Goal: Transaction & Acquisition: Purchase product/service

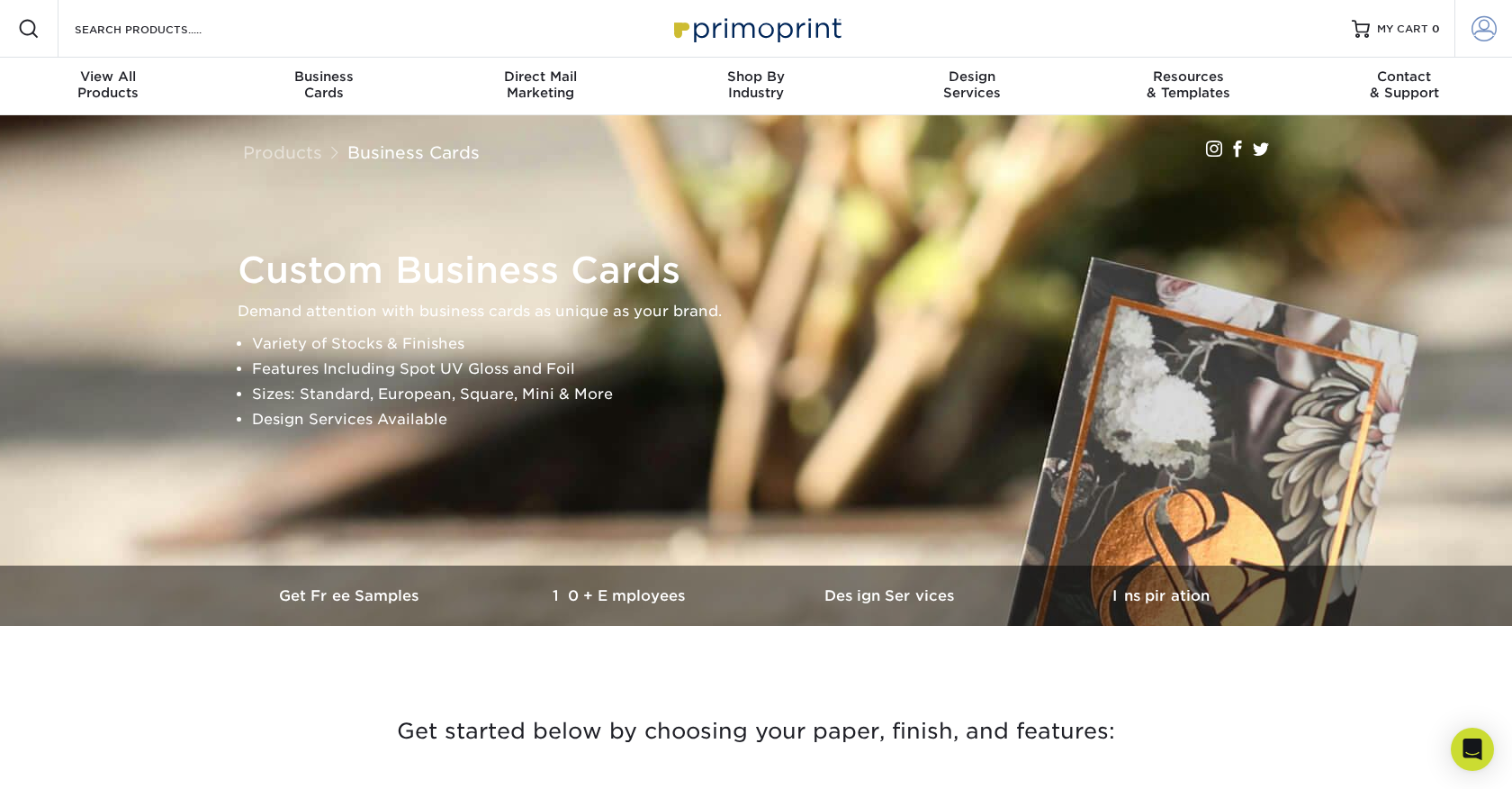
click at [1486, 33] on span at bounding box center [1483, 28] width 25 height 25
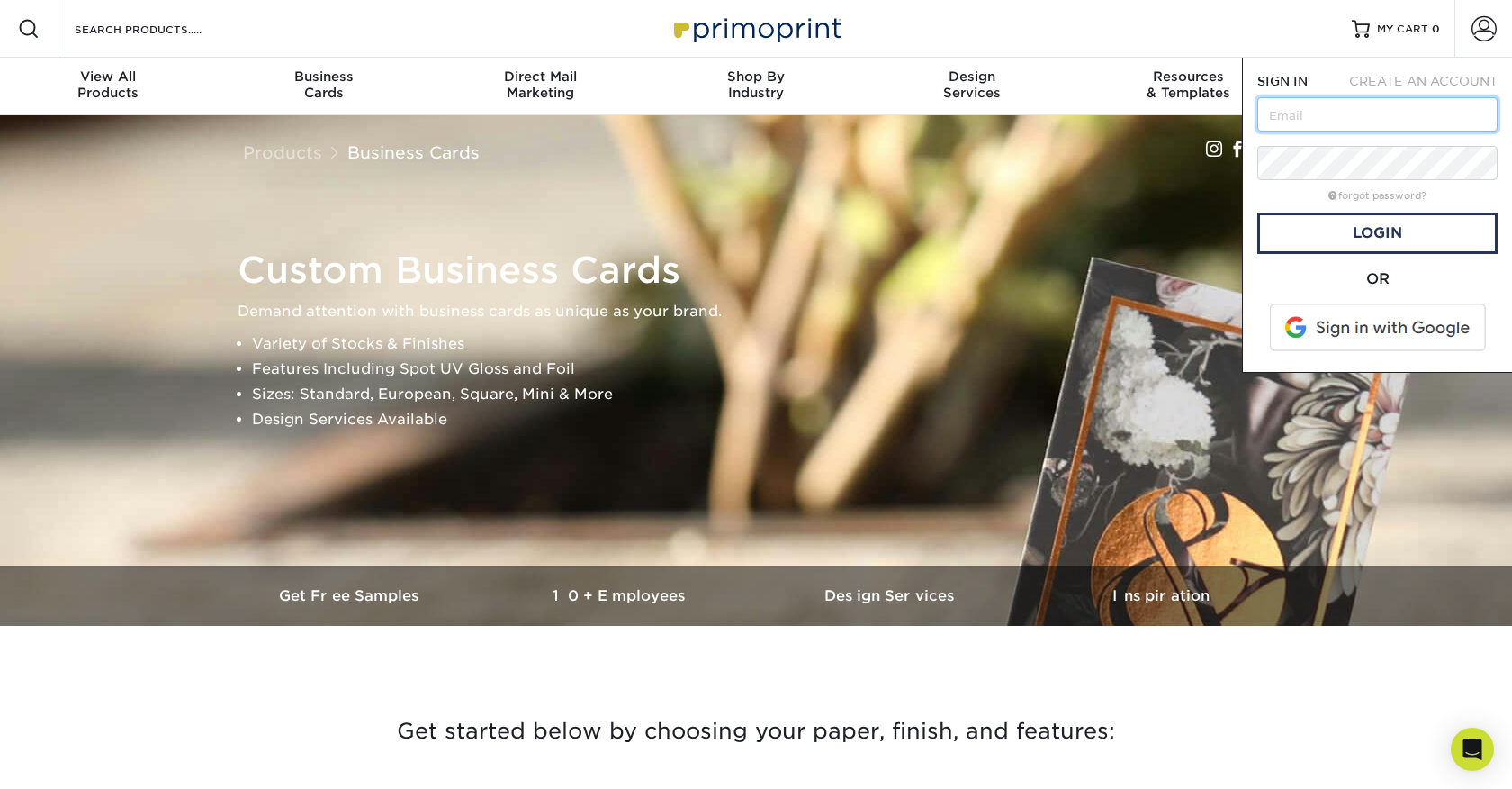
click at [1296, 115] on input "text" at bounding box center [1376, 114] width 240 height 35
type input "davidbellrealtor@gmail.com"
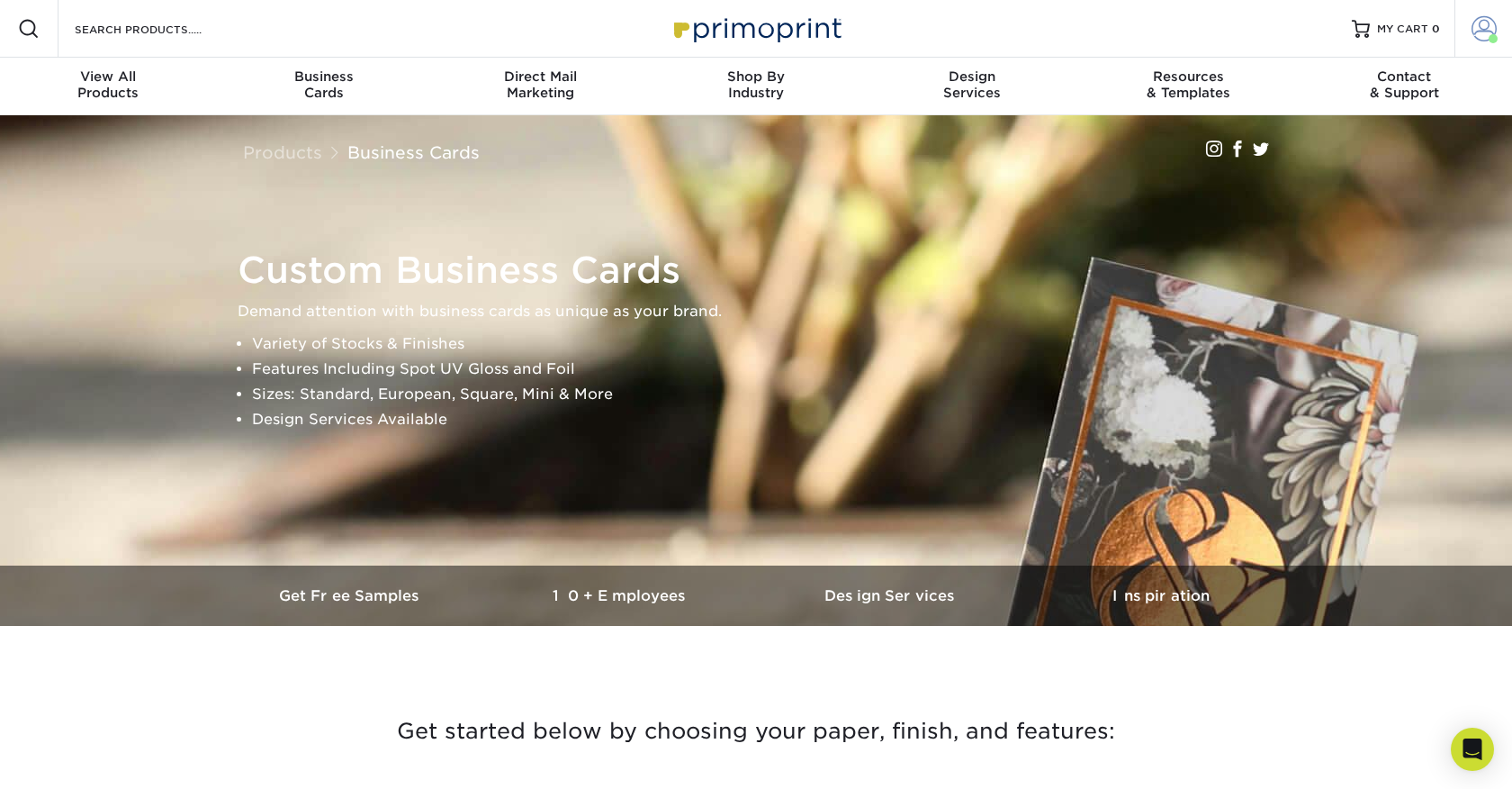
click at [1478, 29] on span at bounding box center [1483, 28] width 25 height 25
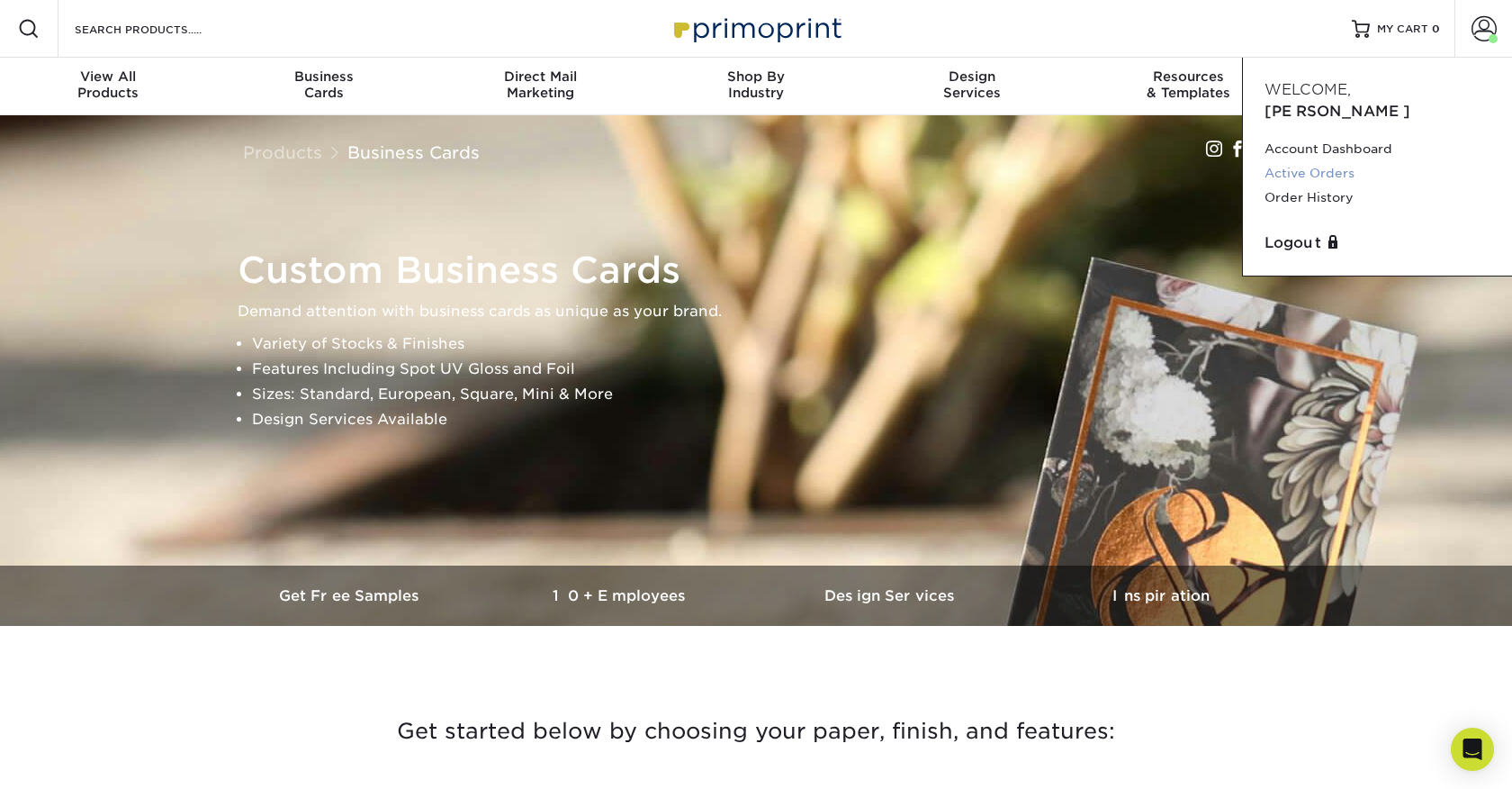
click at [1303, 161] on link "Active Orders" at bounding box center [1377, 173] width 226 height 25
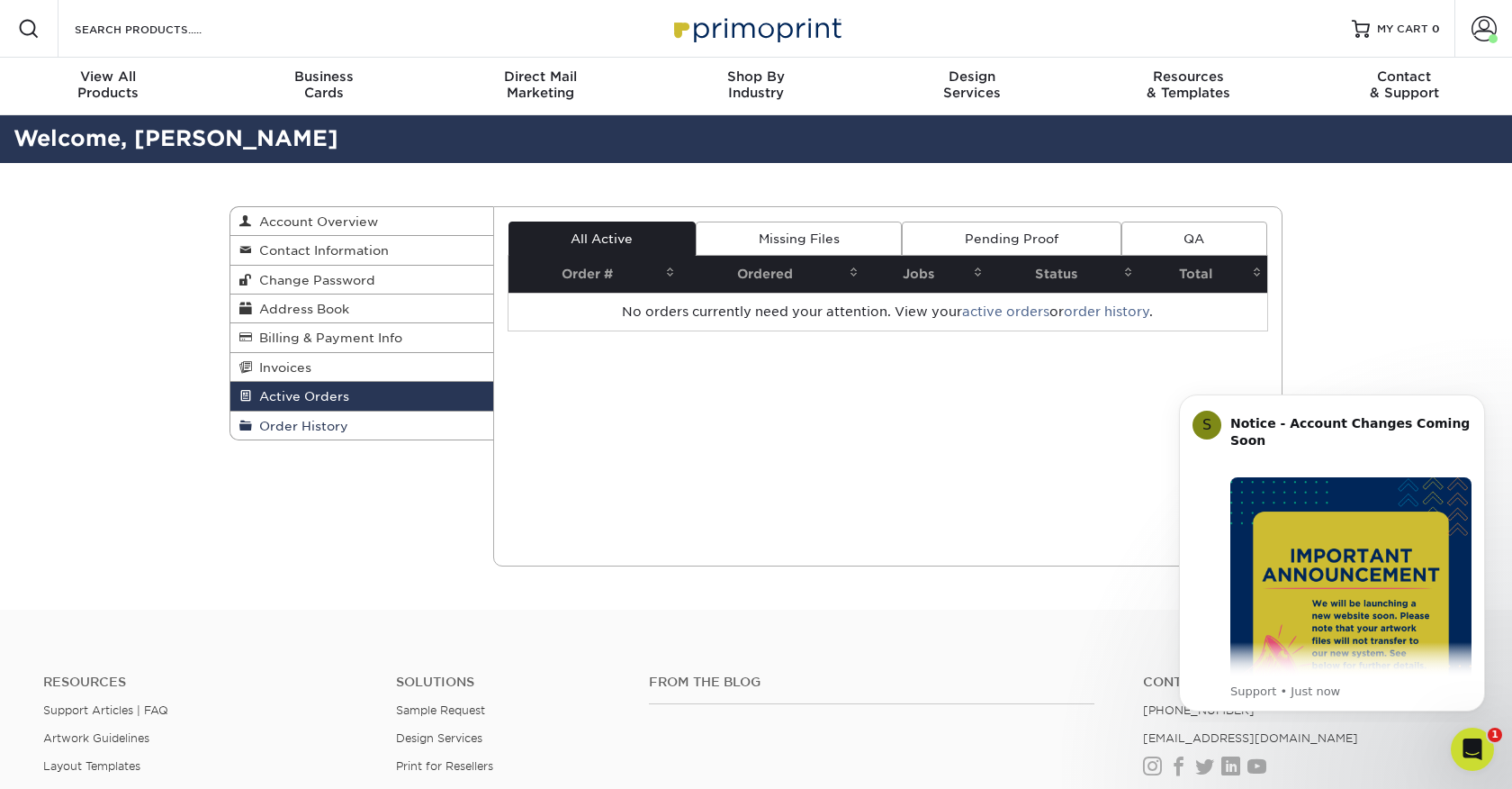
click at [284, 422] on span "Order History" at bounding box center [300, 426] width 96 height 15
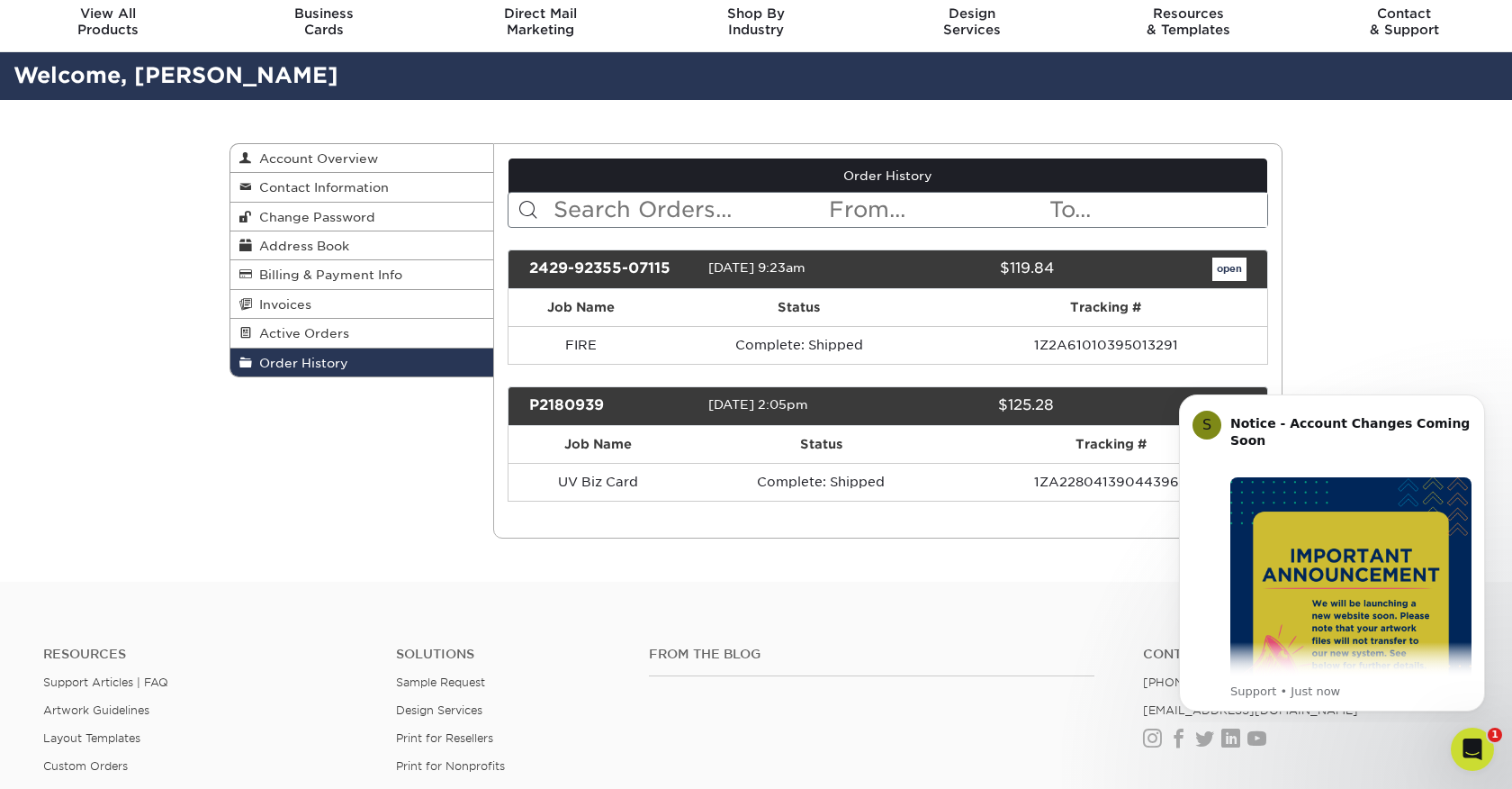
scroll to position [64, 0]
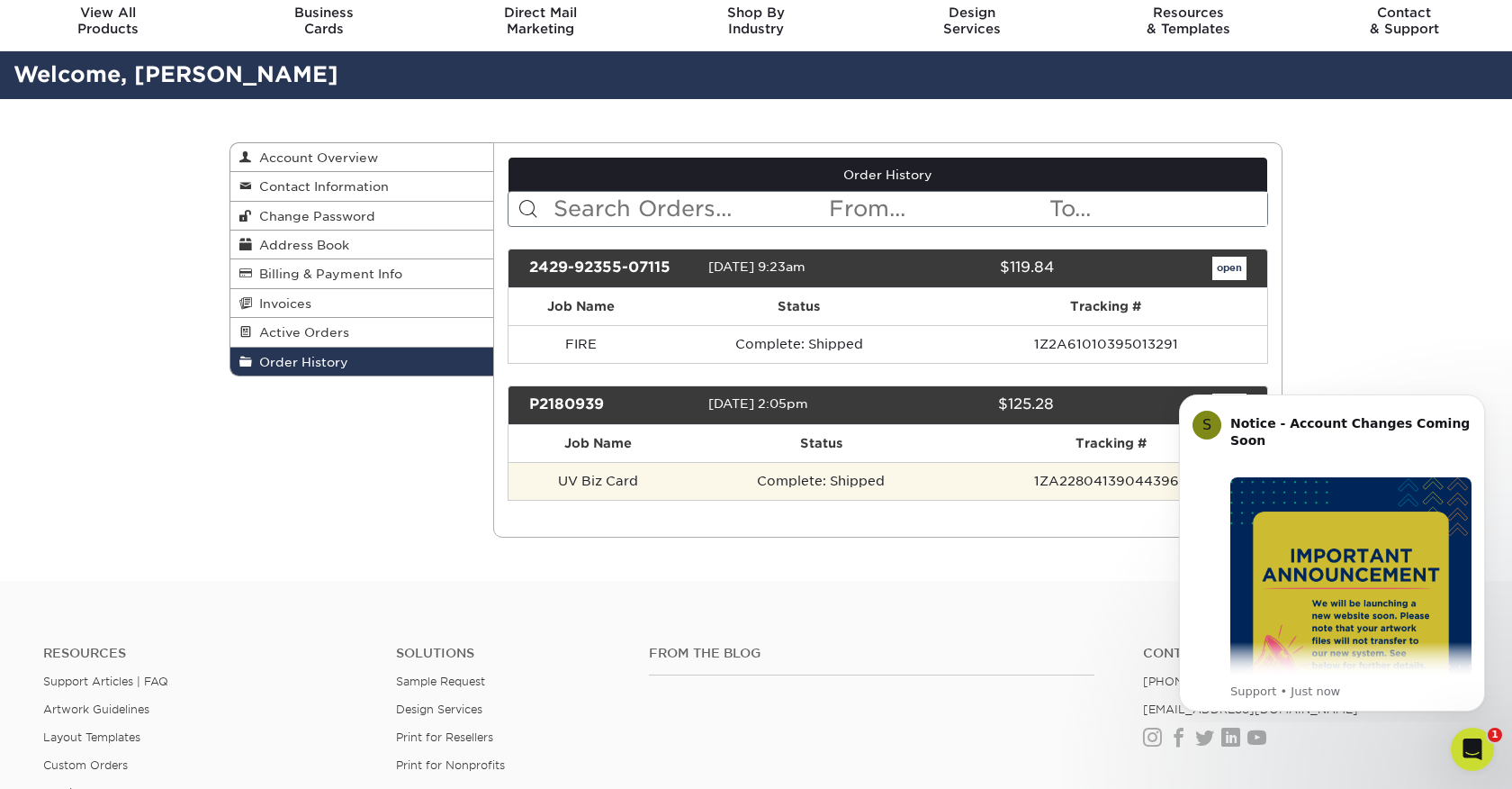
click at [608, 487] on td "UV Biz Card" at bounding box center [598, 480] width 179 height 38
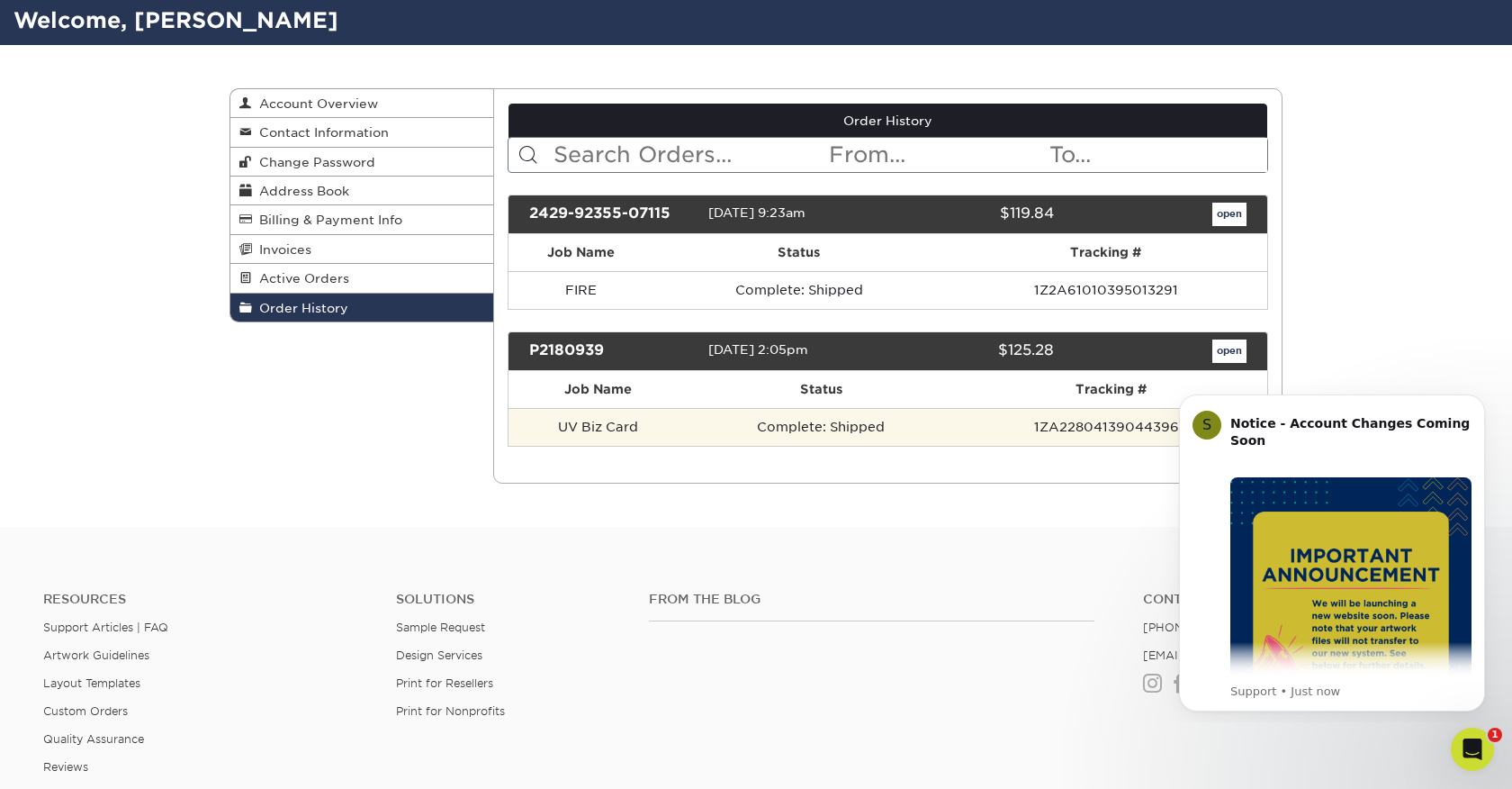
scroll to position [119, 0]
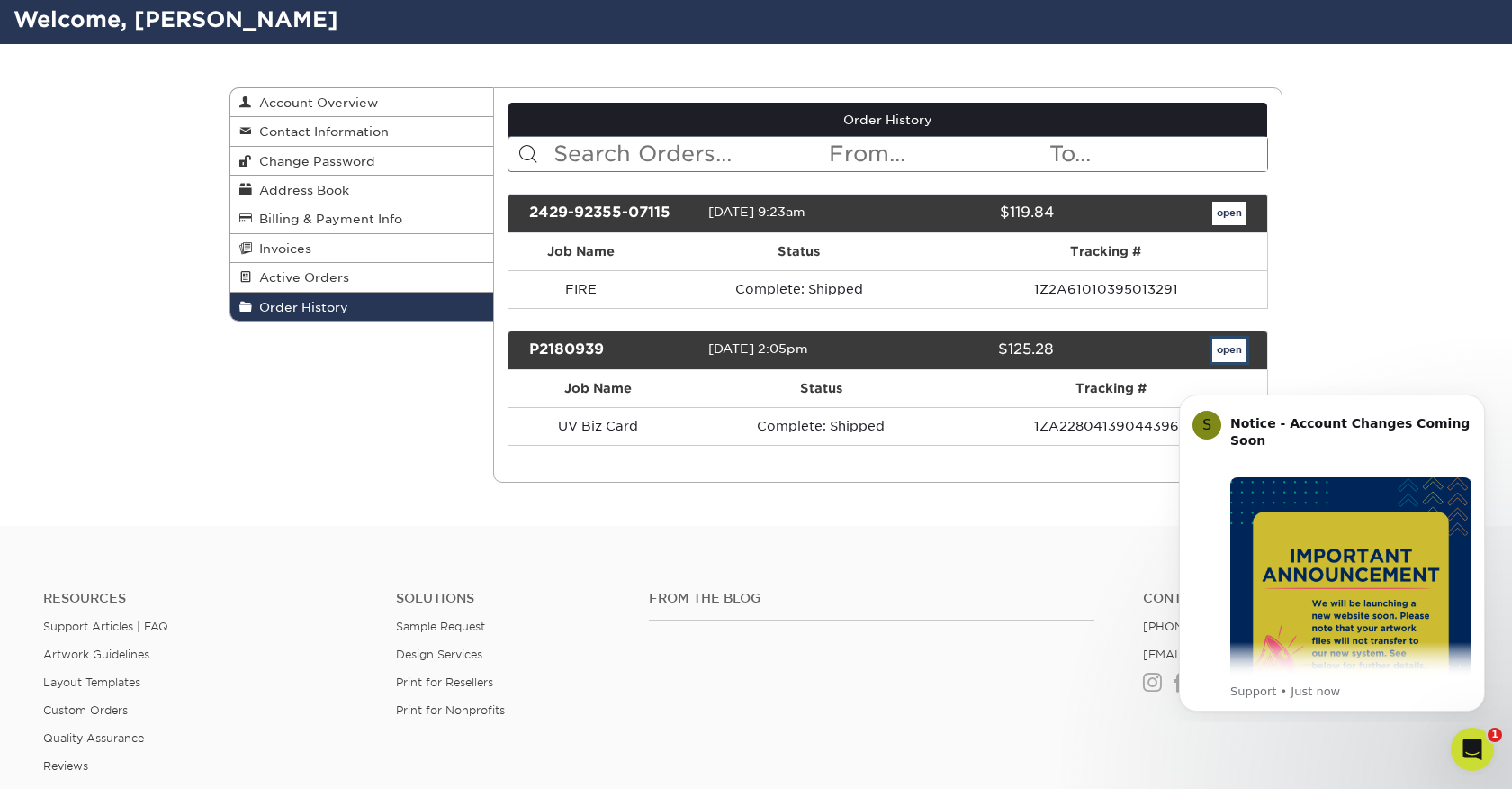
click at [1222, 350] on link "open" at bounding box center [1229, 350] width 35 height 24
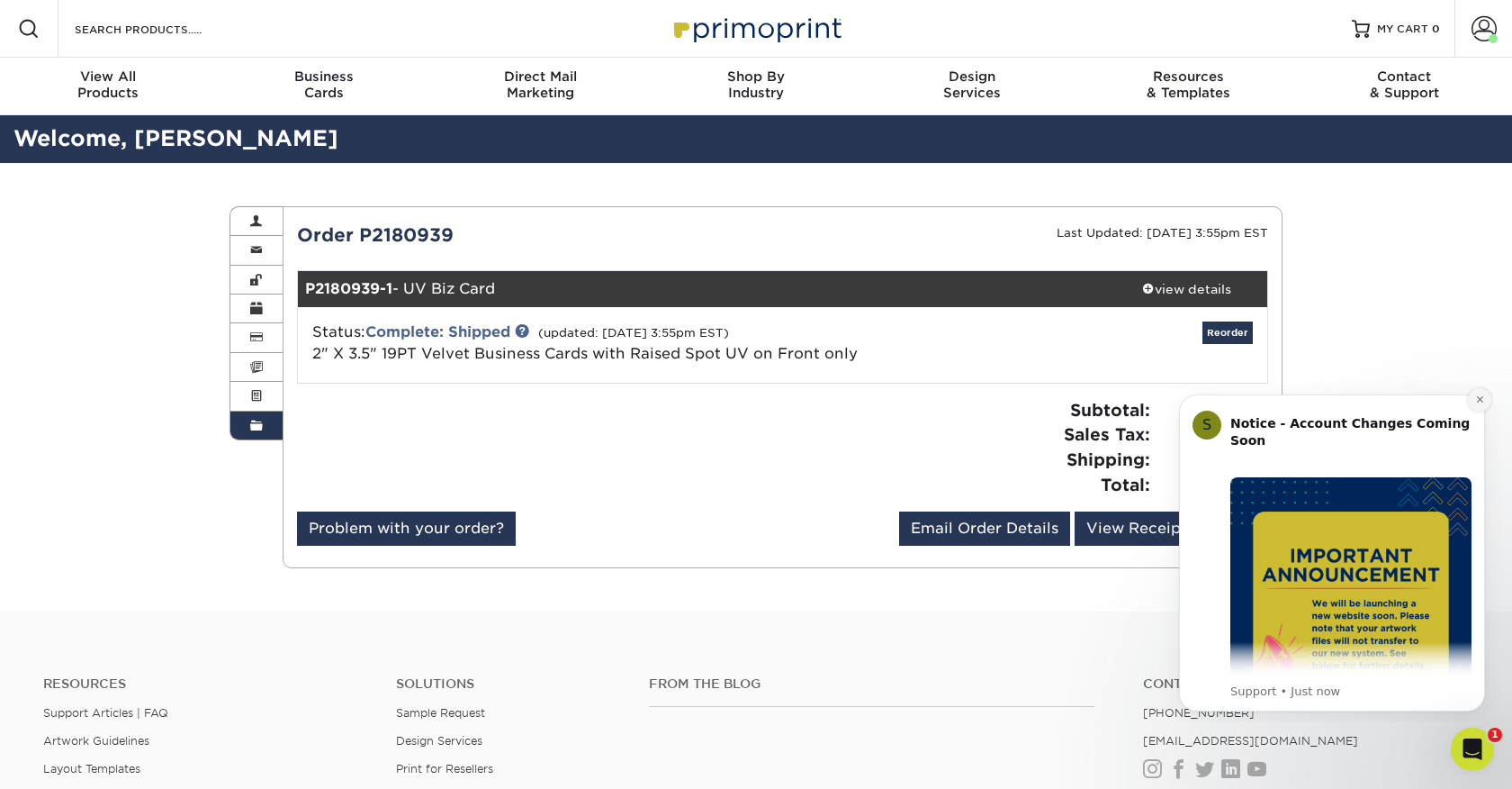
click at [1480, 401] on icon "Dismiss notification" at bounding box center [1478, 399] width 6 height 6
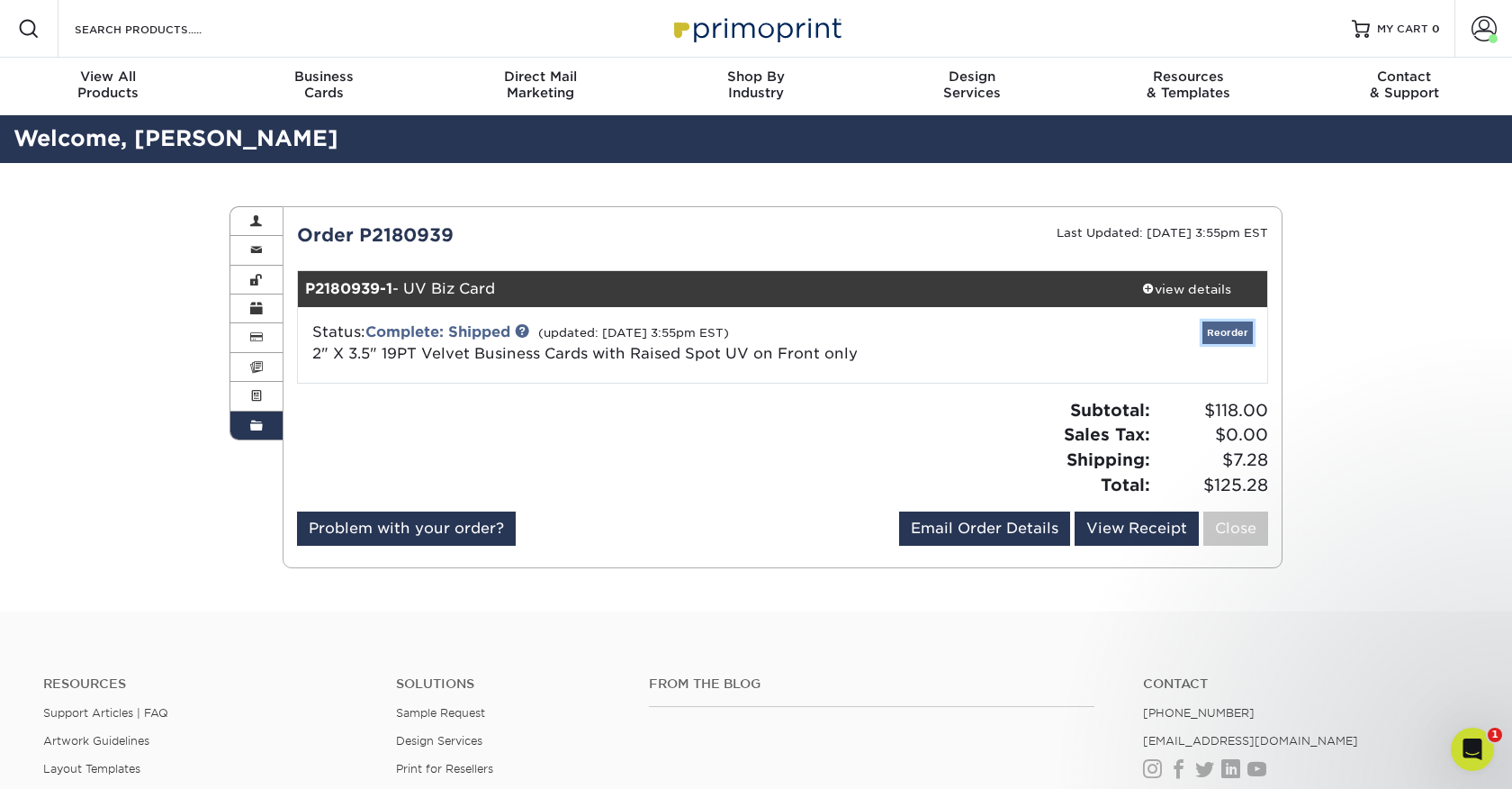
click at [1233, 331] on link "Reorder" at bounding box center [1227, 333] width 50 height 23
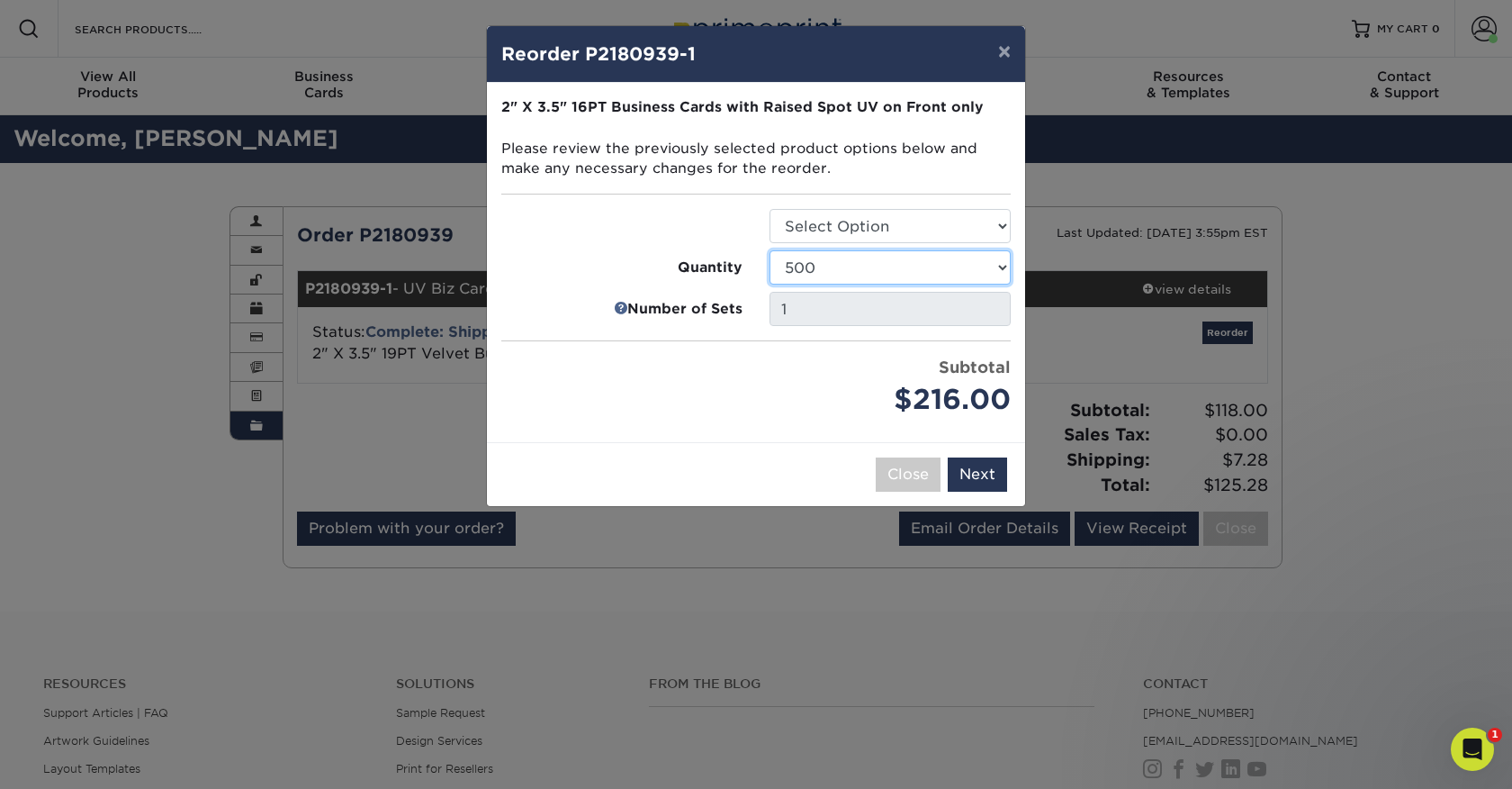
click at [987, 267] on select "100 250 500" at bounding box center [890, 267] width 241 height 35
click at [769, 250] on select "100 250 500" at bounding box center [890, 267] width 241 height 35
click at [981, 268] on select "100 250 500" at bounding box center [890, 267] width 241 height 35
select select "8a3a0fd1-38ae-49a0-8736-3fedadc3dc93"
click at [769, 250] on select "100 250 500" at bounding box center [890, 267] width 241 height 35
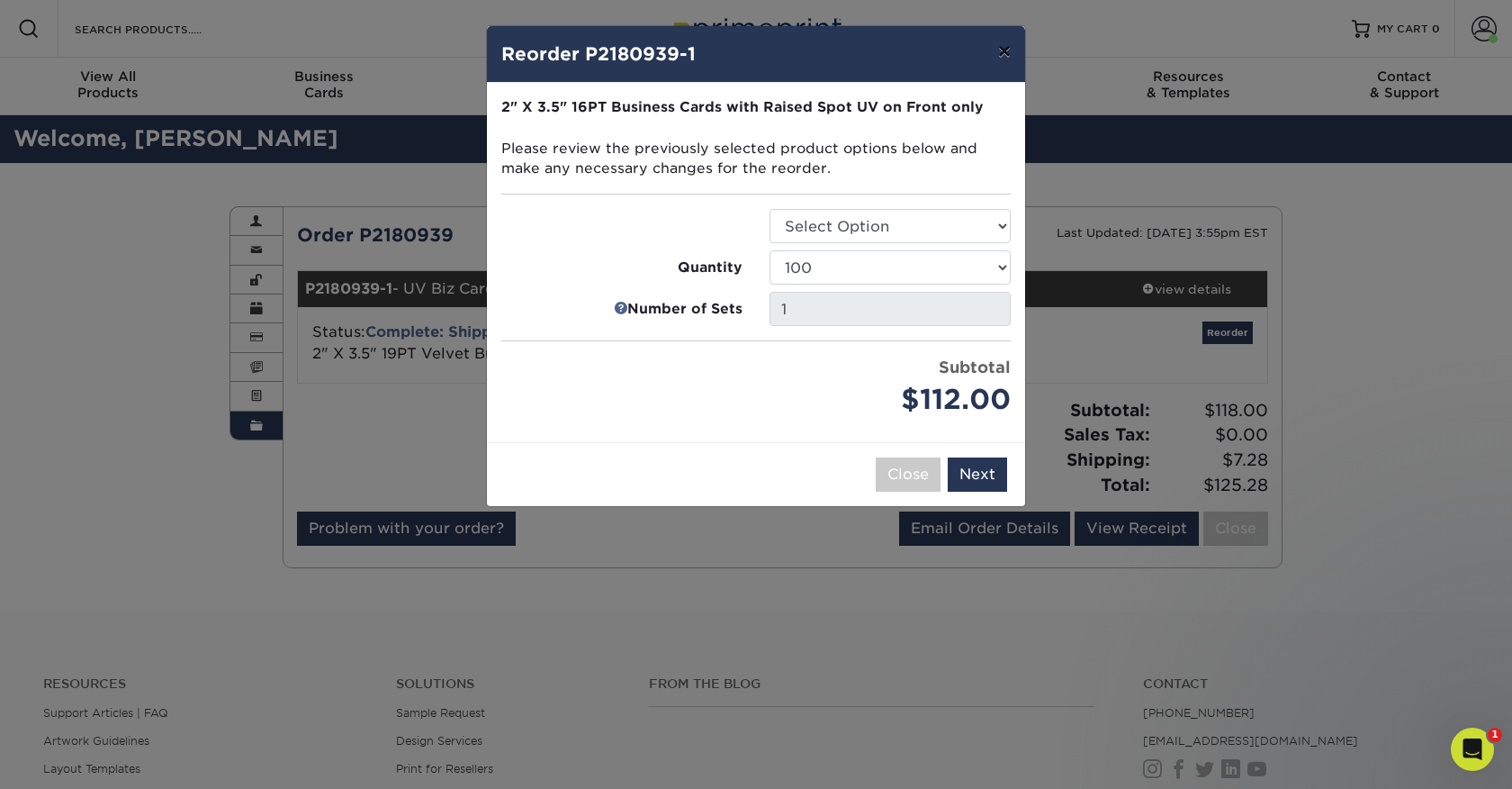
click at [1005, 53] on button "×" at bounding box center [1004, 50] width 42 height 50
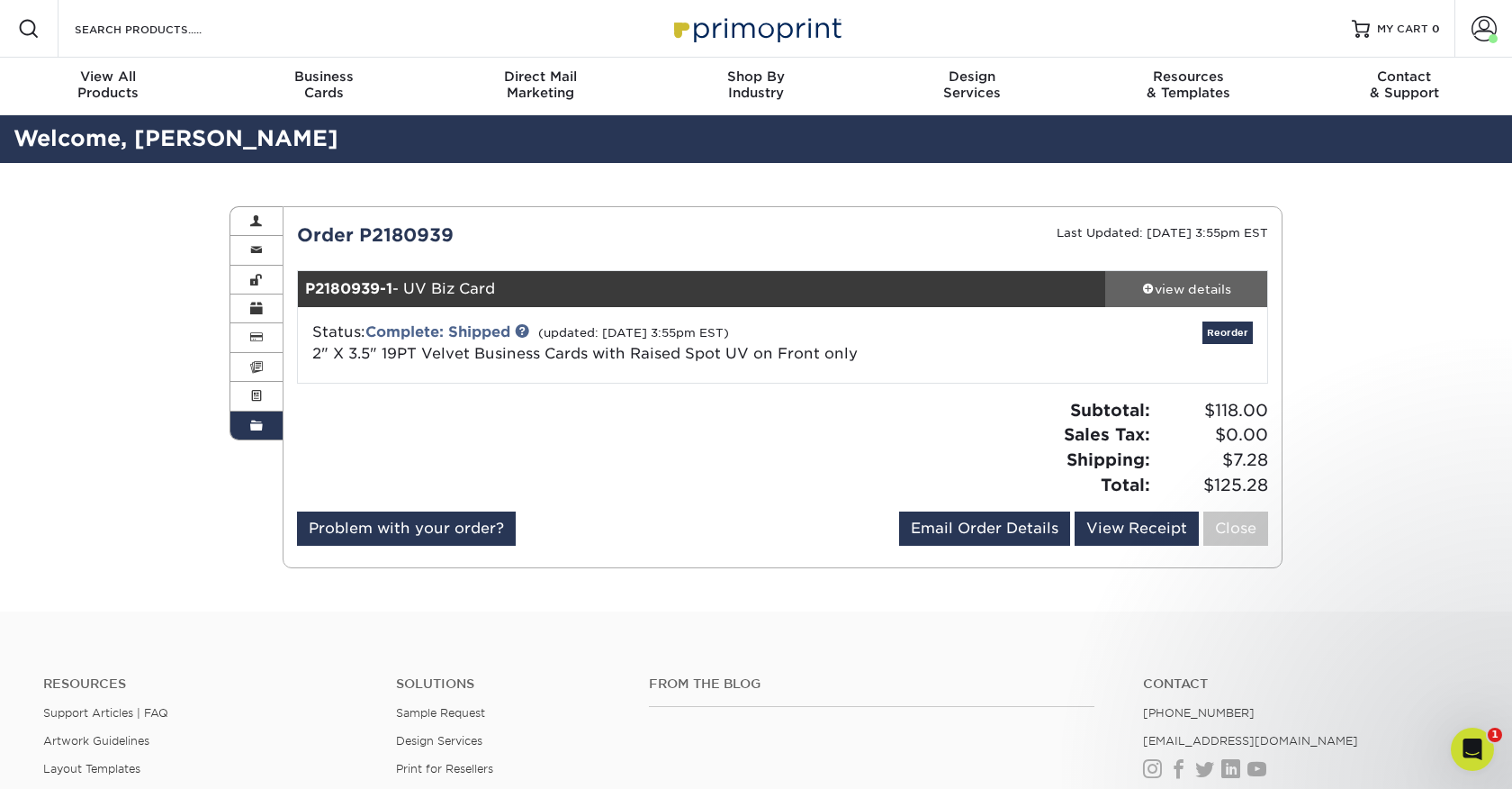
click at [1142, 286] on span at bounding box center [1148, 288] width 13 height 13
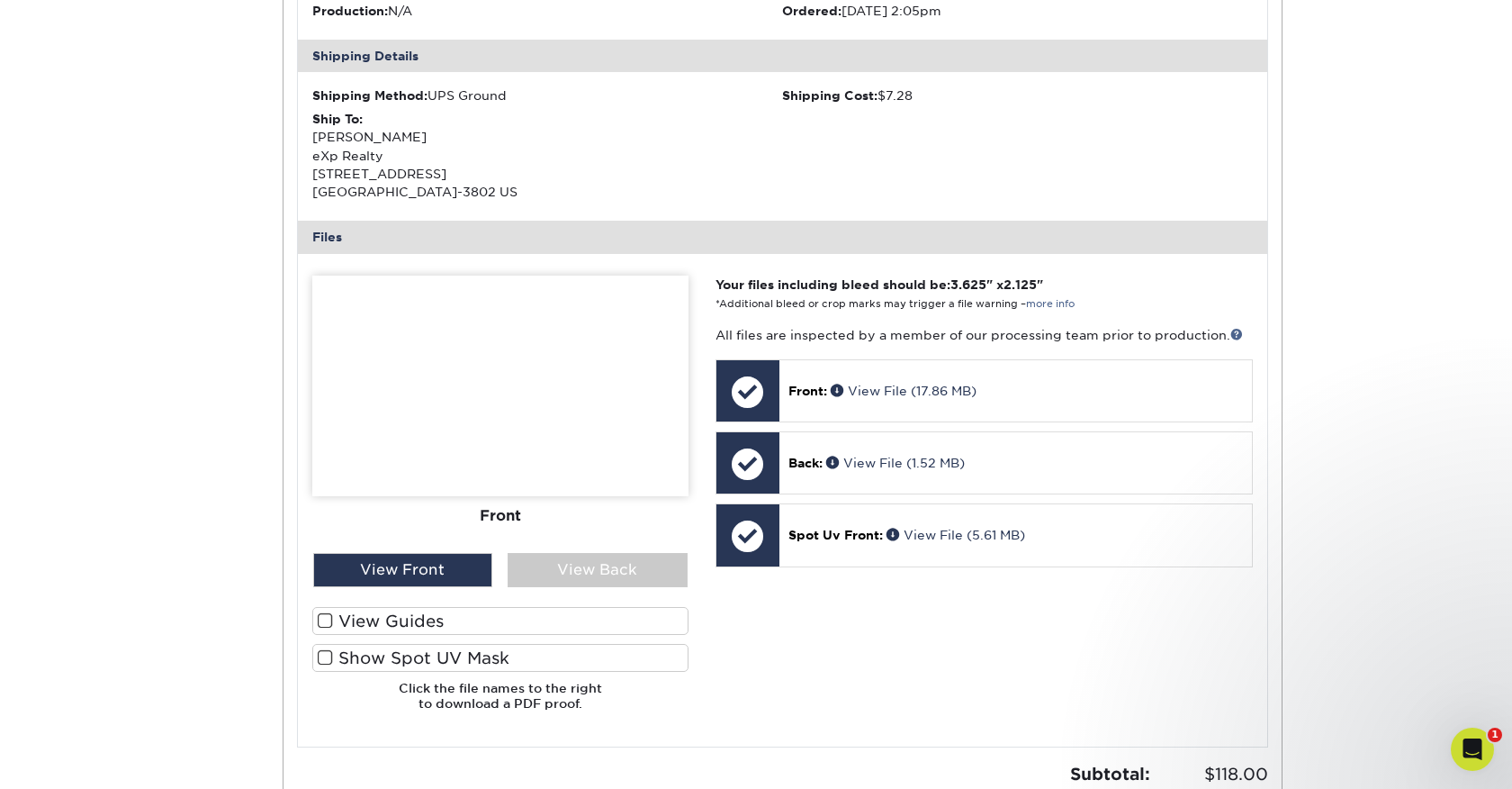
scroll to position [500, 0]
click at [510, 358] on img at bounding box center [501, 383] width 376 height 221
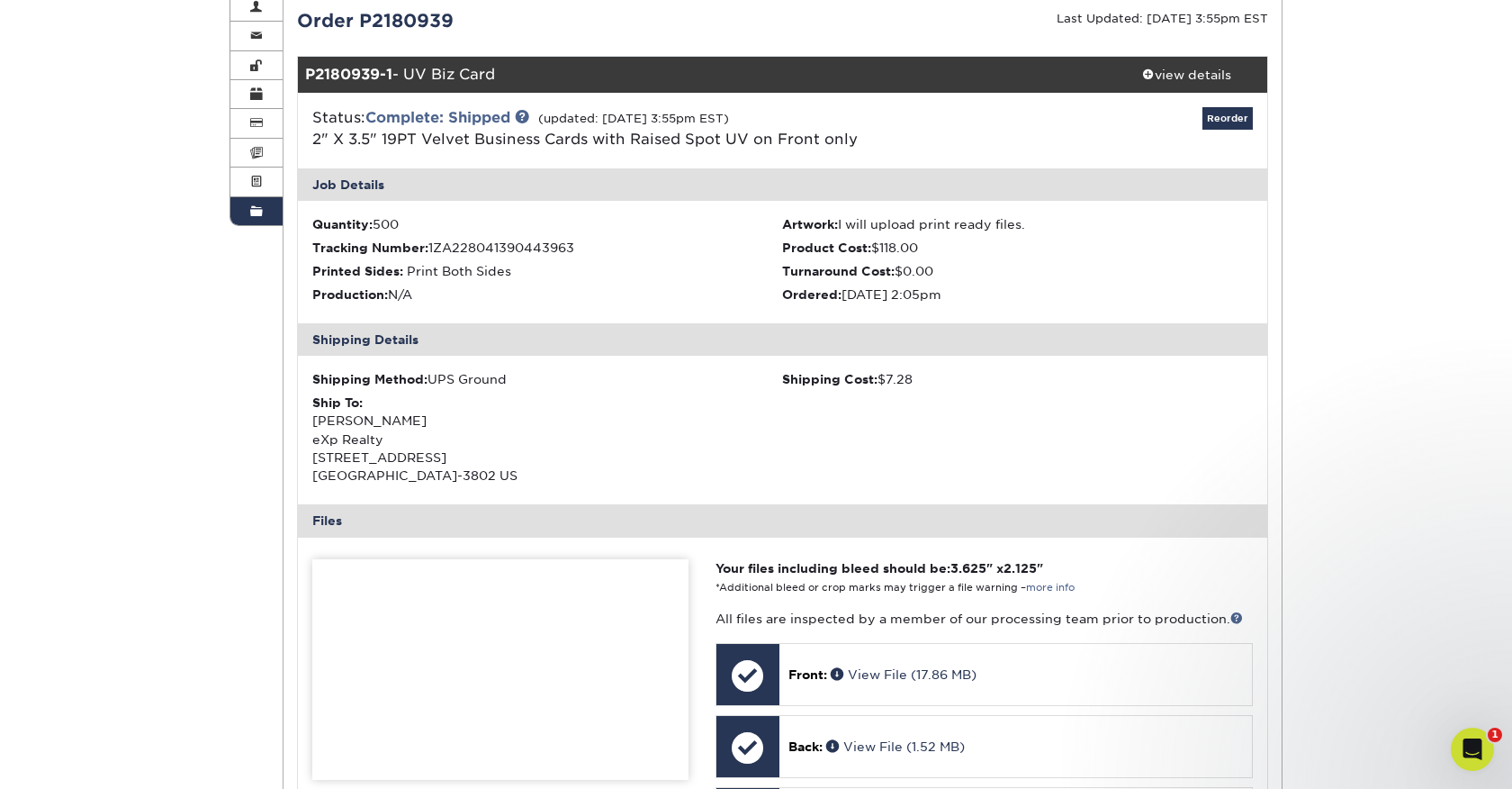
scroll to position [210, 0]
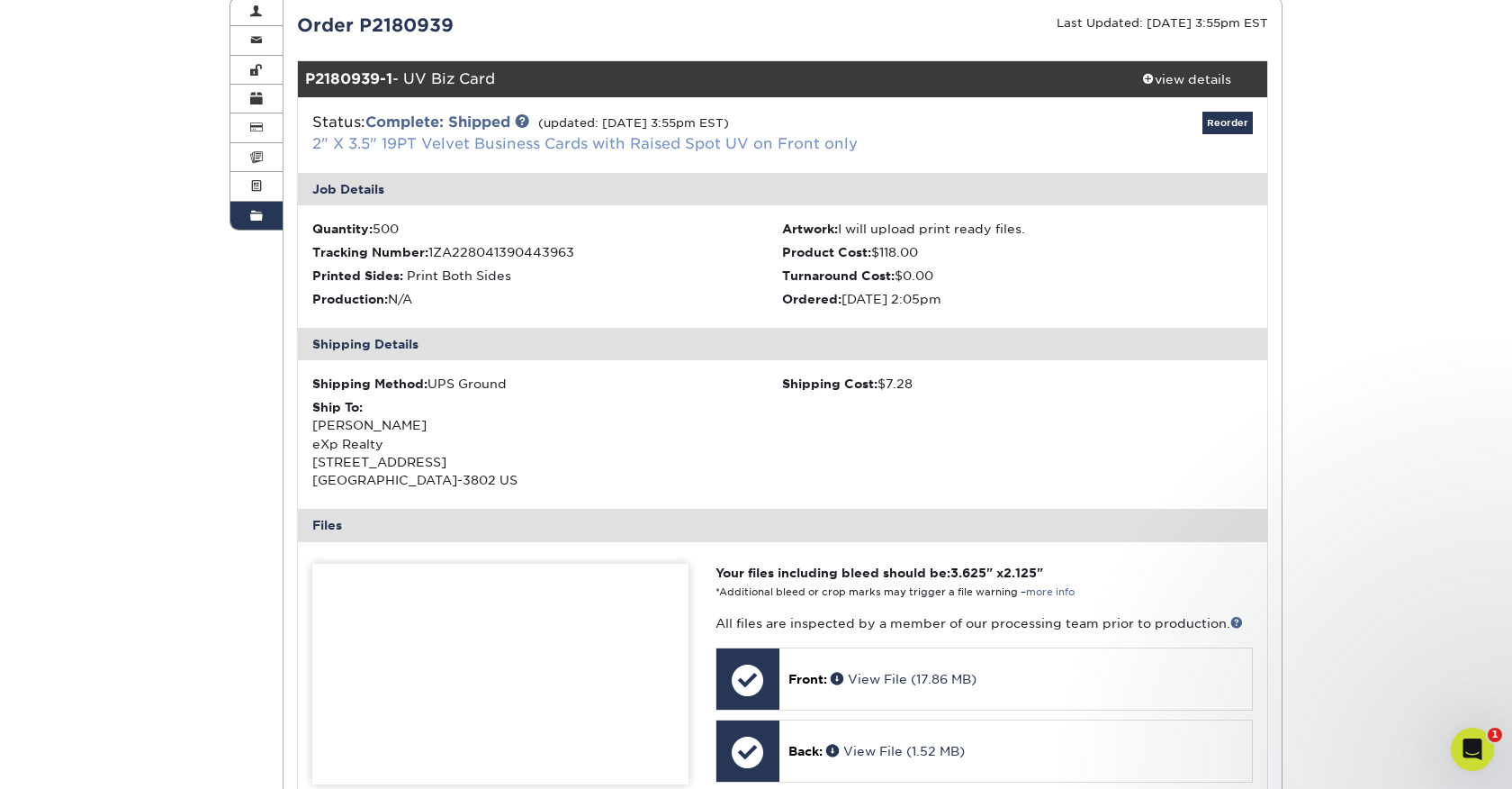
click at [437, 144] on link "2" X 3.5" 19PT Velvet Business Cards with Raised Spot UV on Front only" at bounding box center [585, 143] width 545 height 17
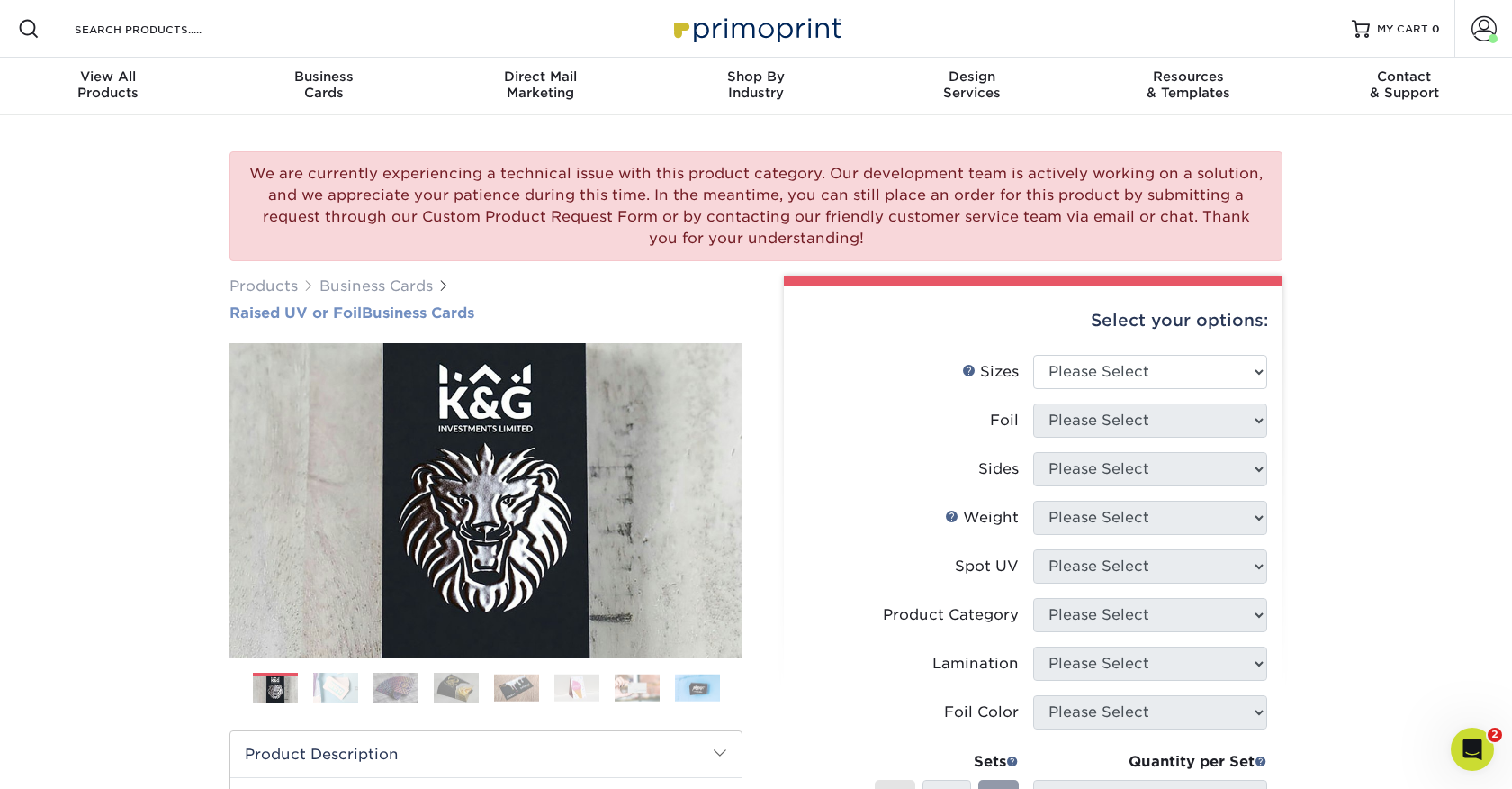
click at [255, 313] on span "Raised UV or Foil" at bounding box center [296, 312] width 133 height 17
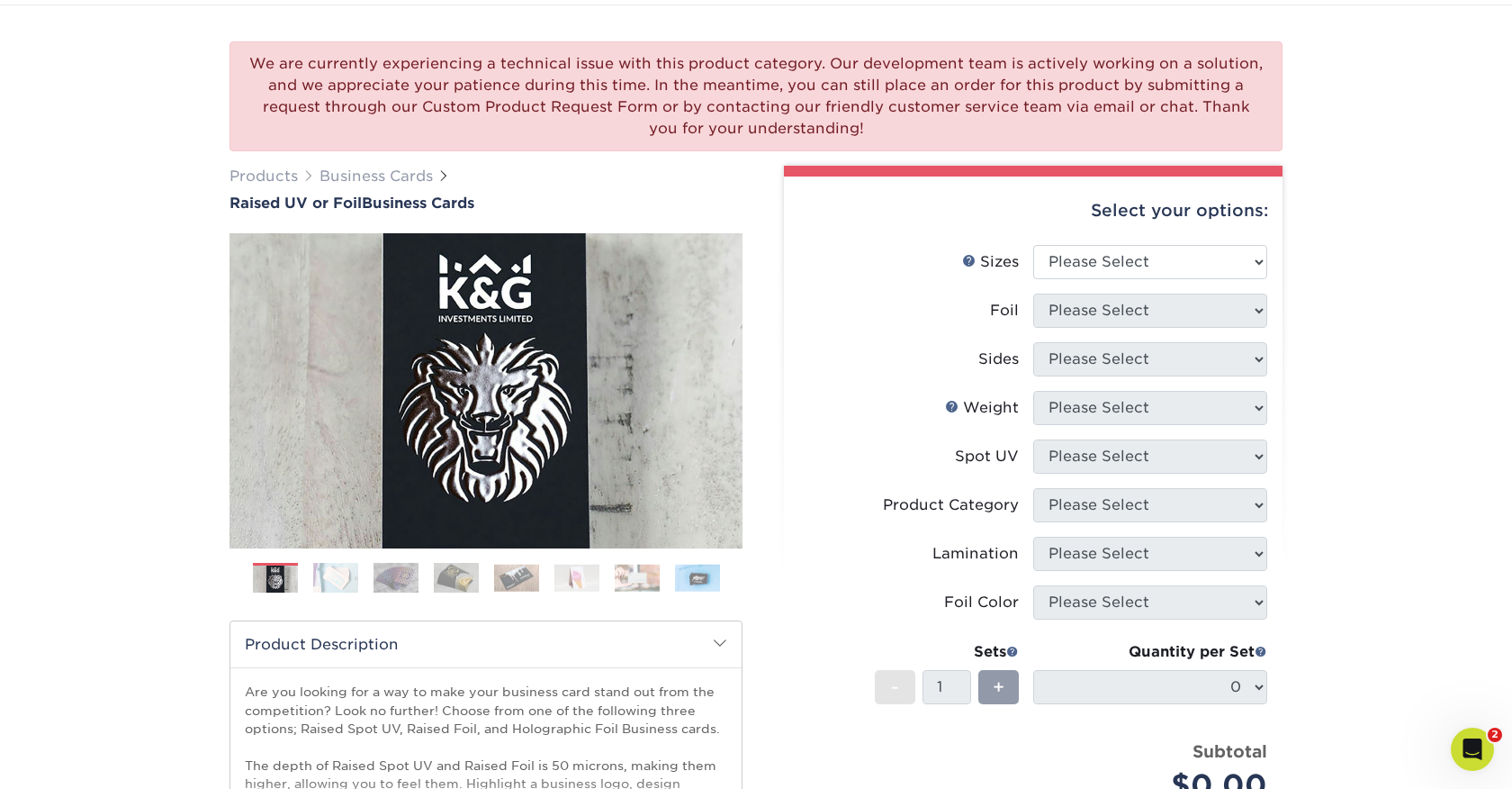
scroll to position [85, 0]
